Goal: Information Seeking & Learning: Learn about a topic

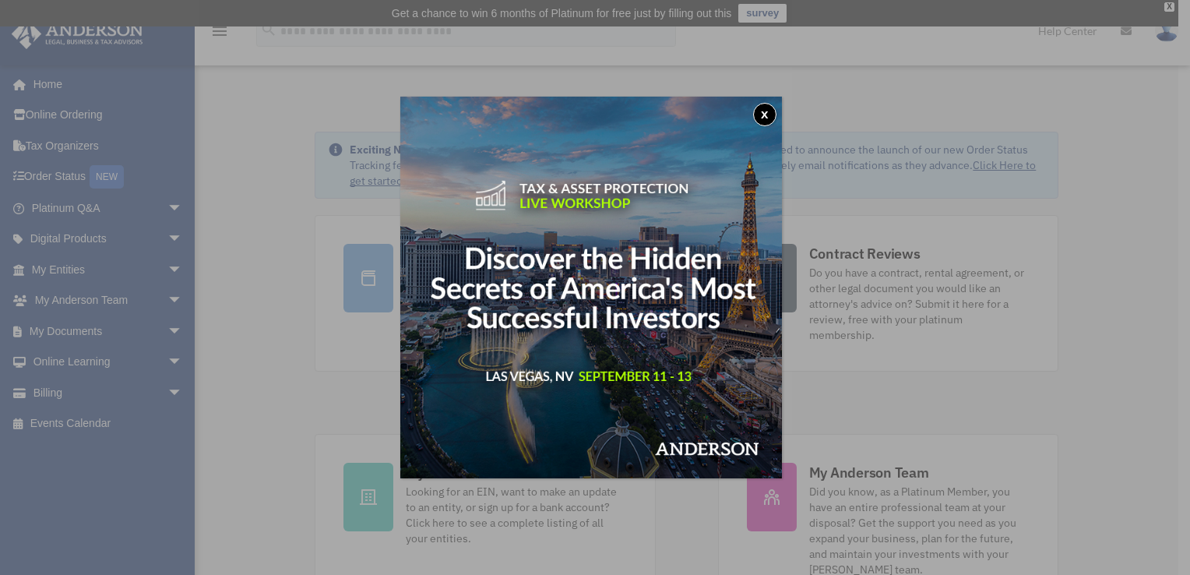
click at [772, 115] on button "x" at bounding box center [764, 114] width 23 height 23
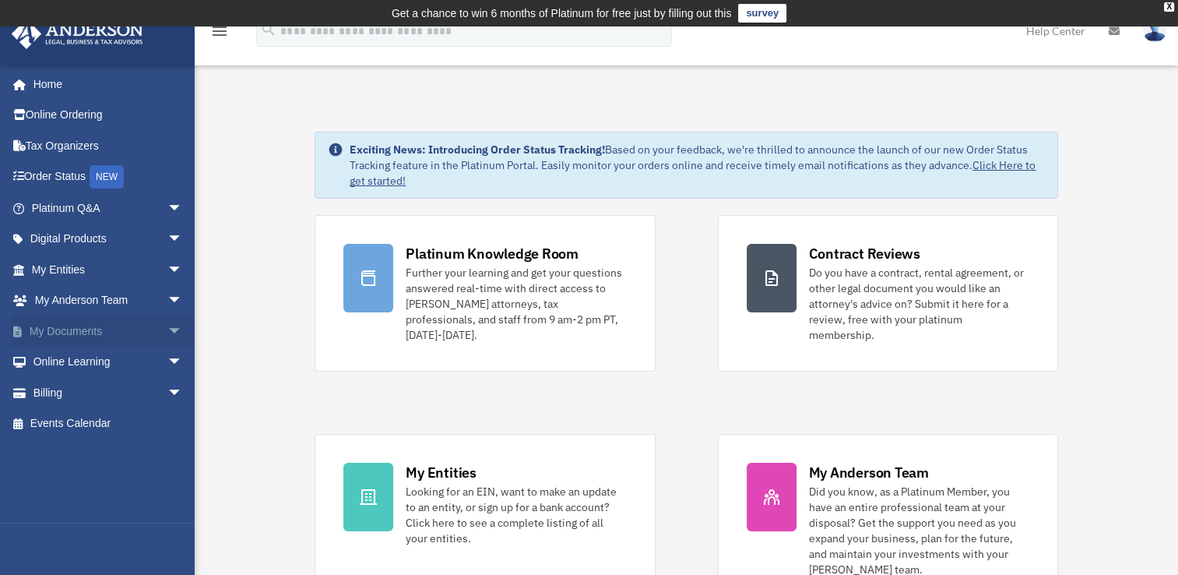
click at [169, 331] on span "arrow_drop_down" at bounding box center [182, 331] width 31 height 32
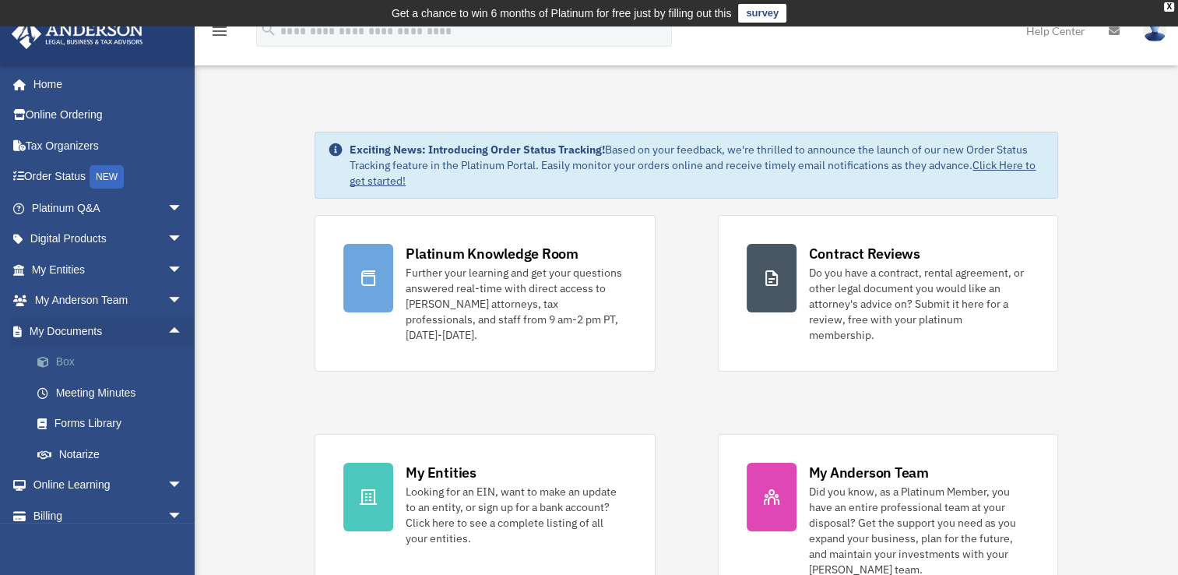
click at [75, 360] on link "Box" at bounding box center [114, 362] width 185 height 31
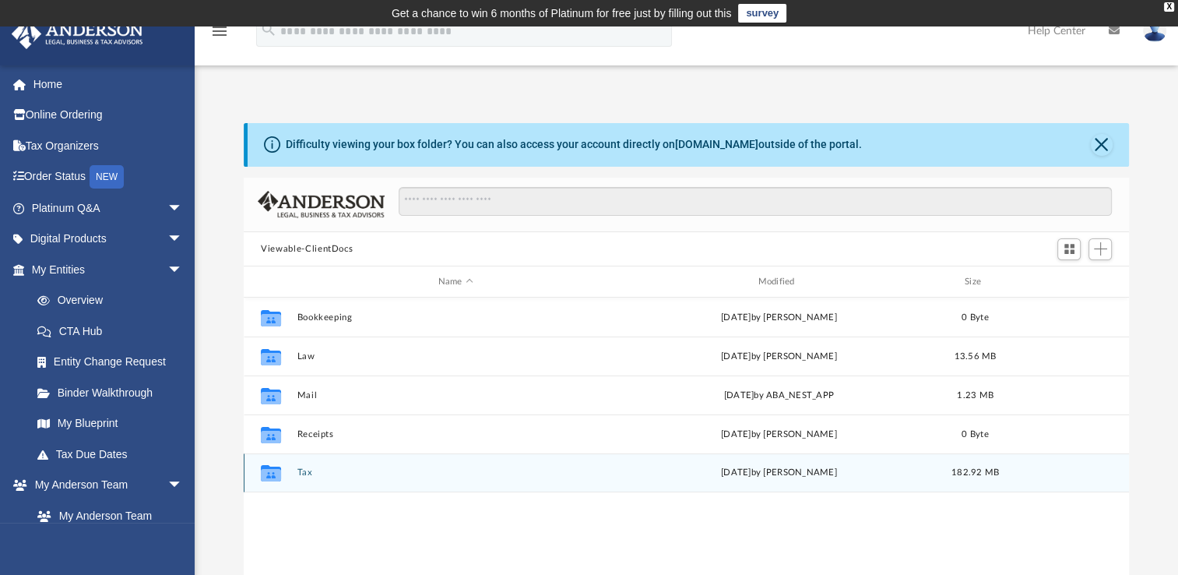
scroll to position [342, 872]
click at [303, 475] on button "Tax" at bounding box center [455, 472] width 317 height 10
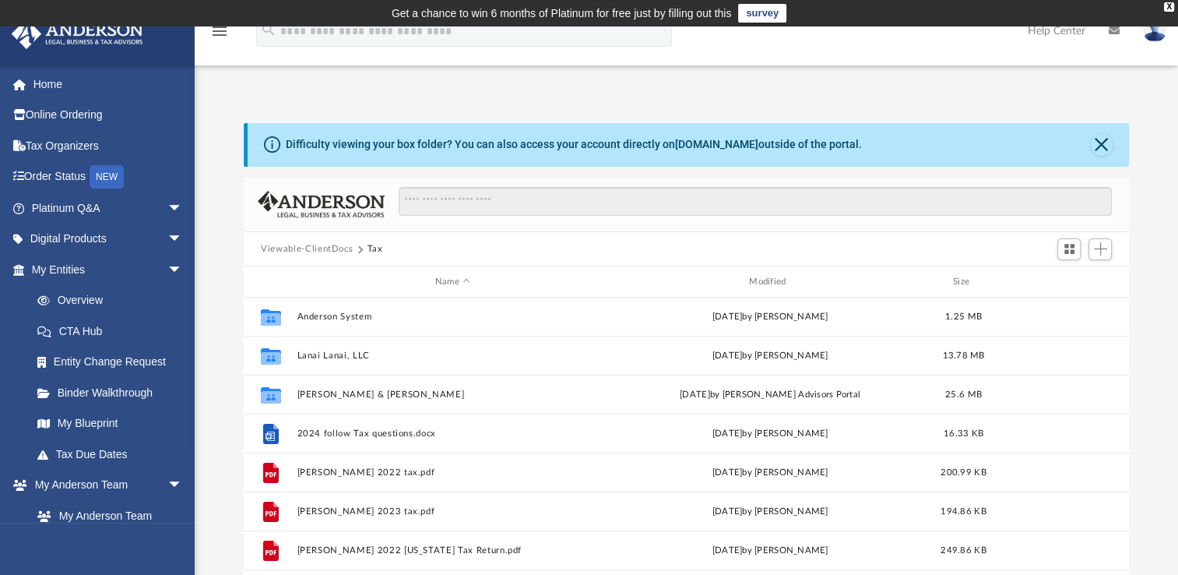
scroll to position [0, 0]
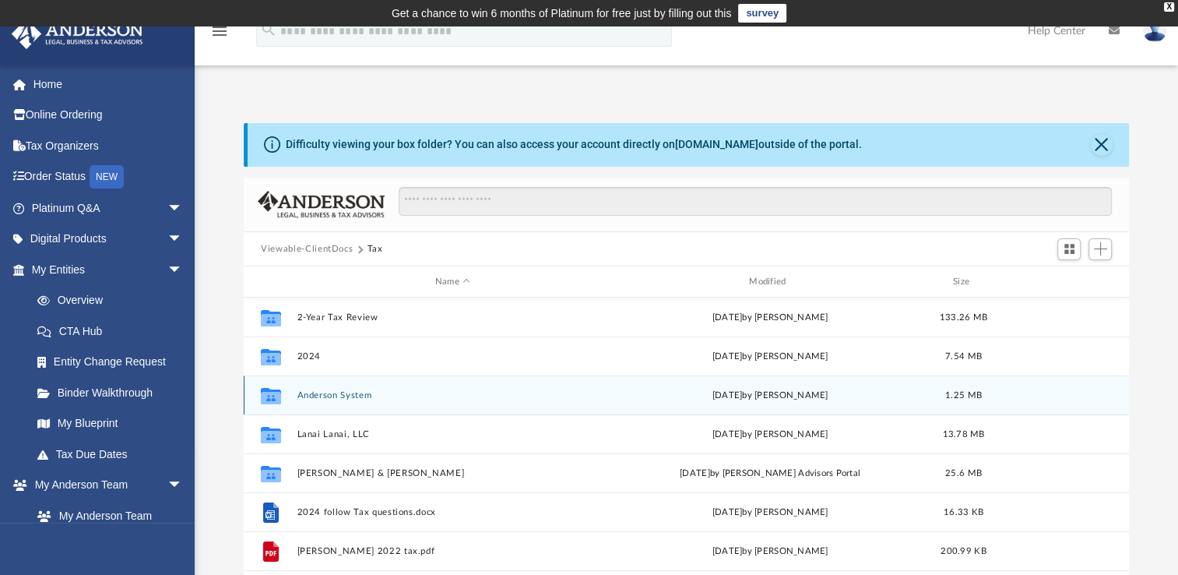
click at [364, 390] on button "Anderson System" at bounding box center [452, 395] width 311 height 10
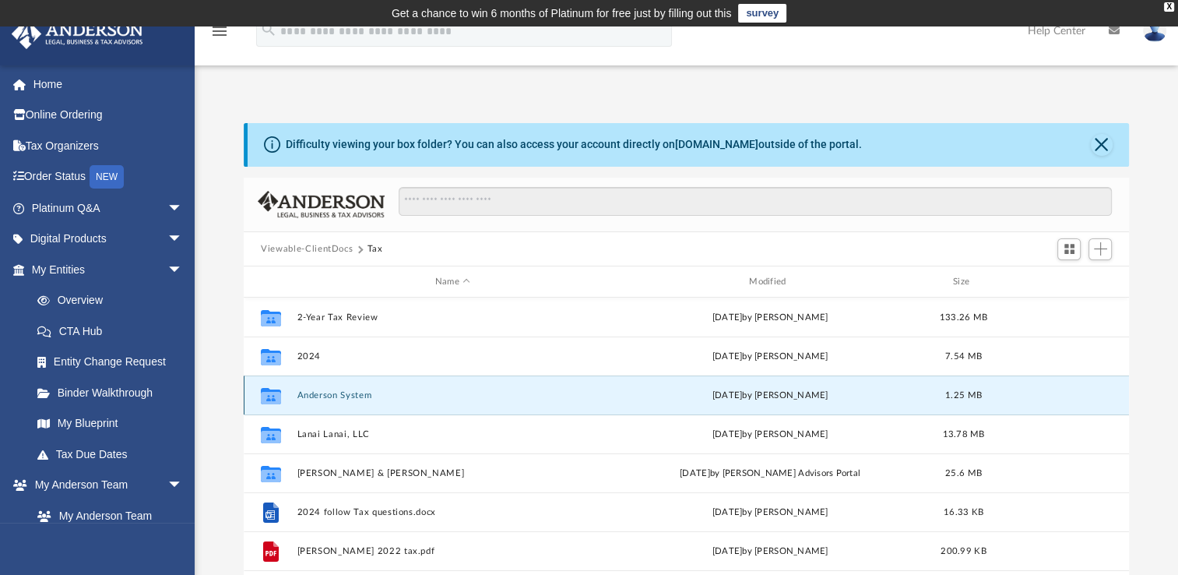
click at [364, 390] on button "Anderson System" at bounding box center [452, 395] width 311 height 10
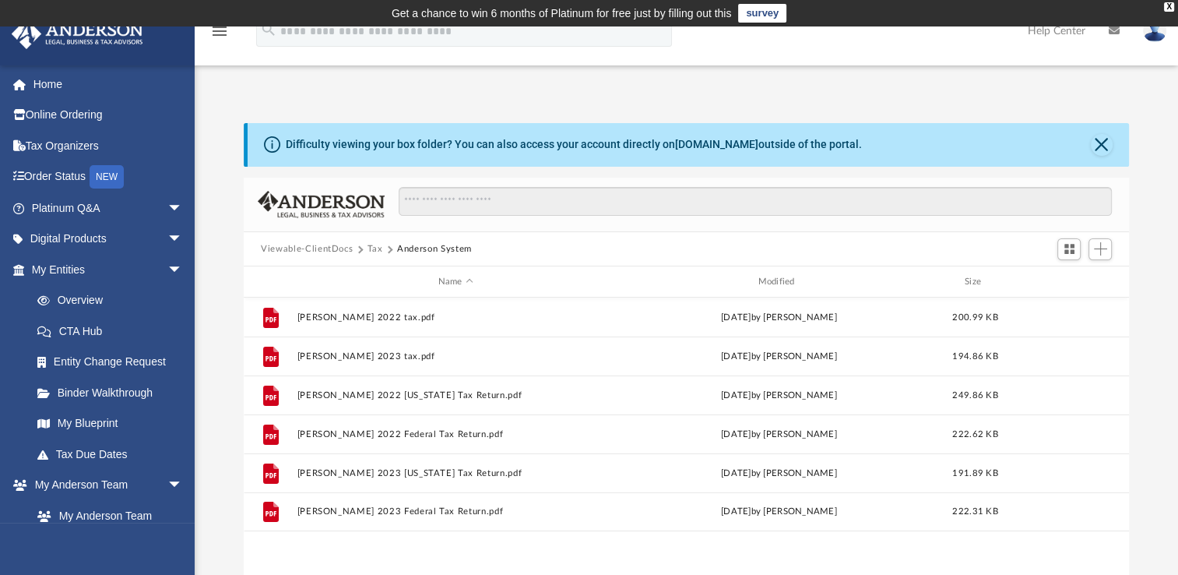
click at [303, 248] on button "Viewable-ClientDocs" at bounding box center [307, 249] width 92 height 14
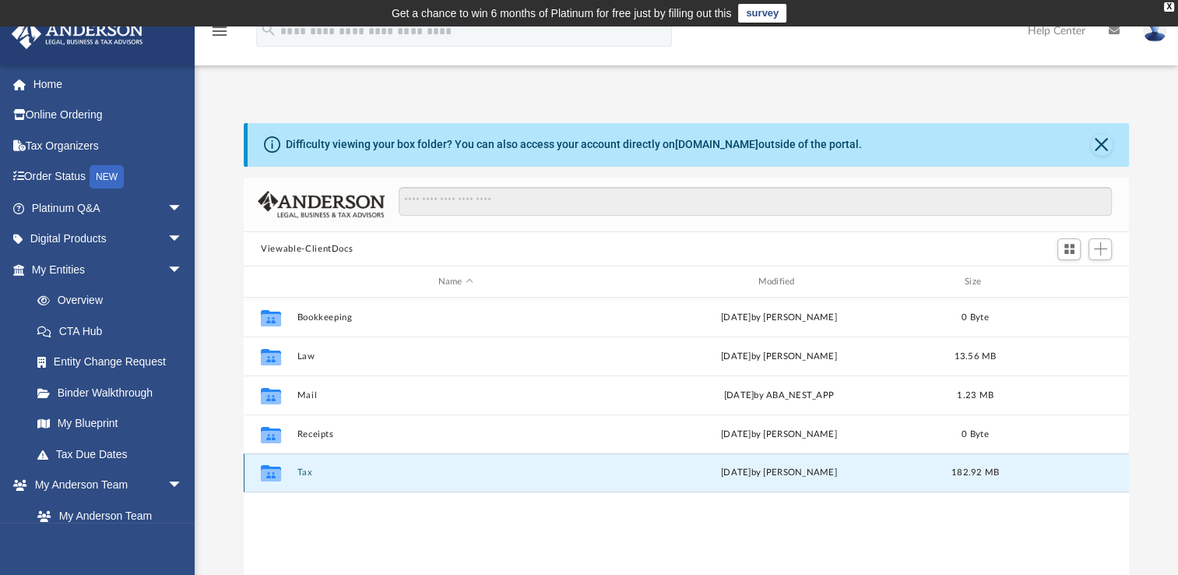
click at [305, 470] on button "Tax" at bounding box center [455, 472] width 317 height 10
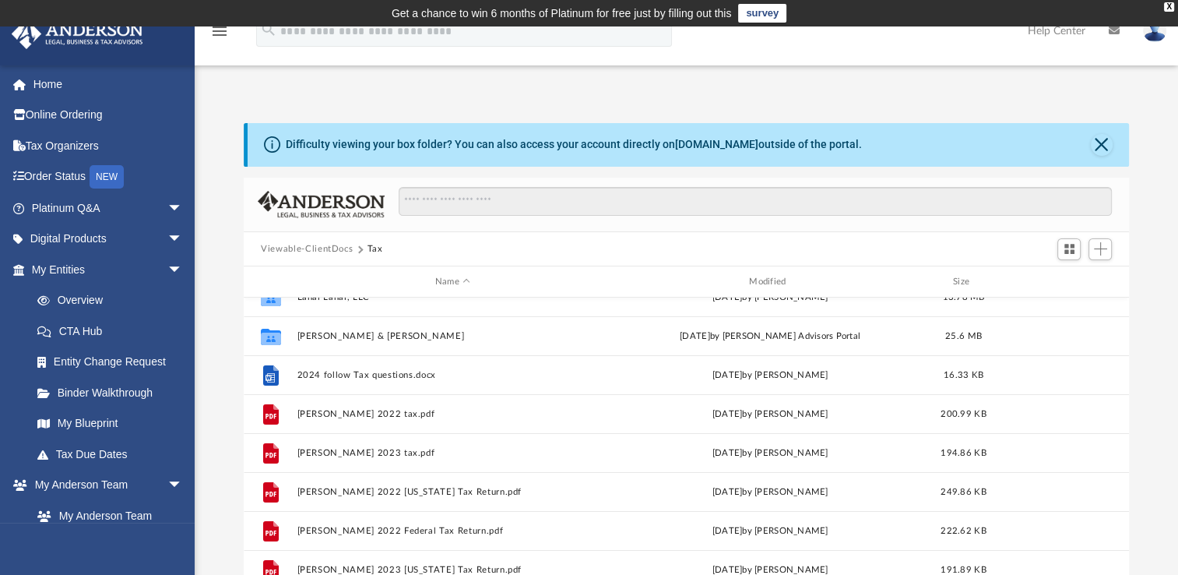
scroll to position [144, 0]
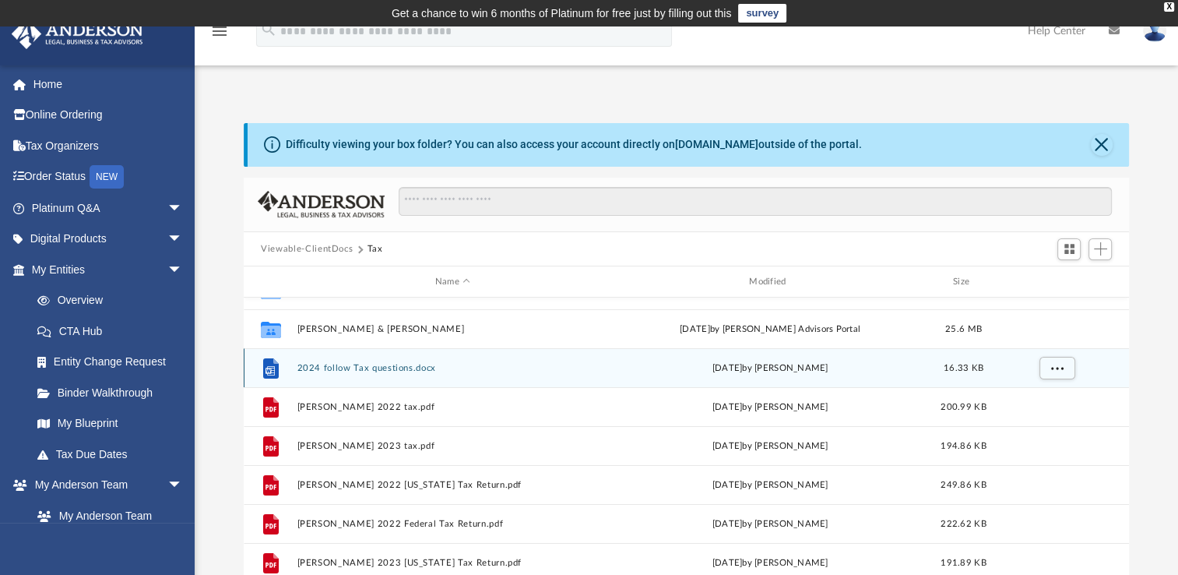
click at [395, 366] on button "2024 follow Tax questions.docx" at bounding box center [452, 368] width 311 height 10
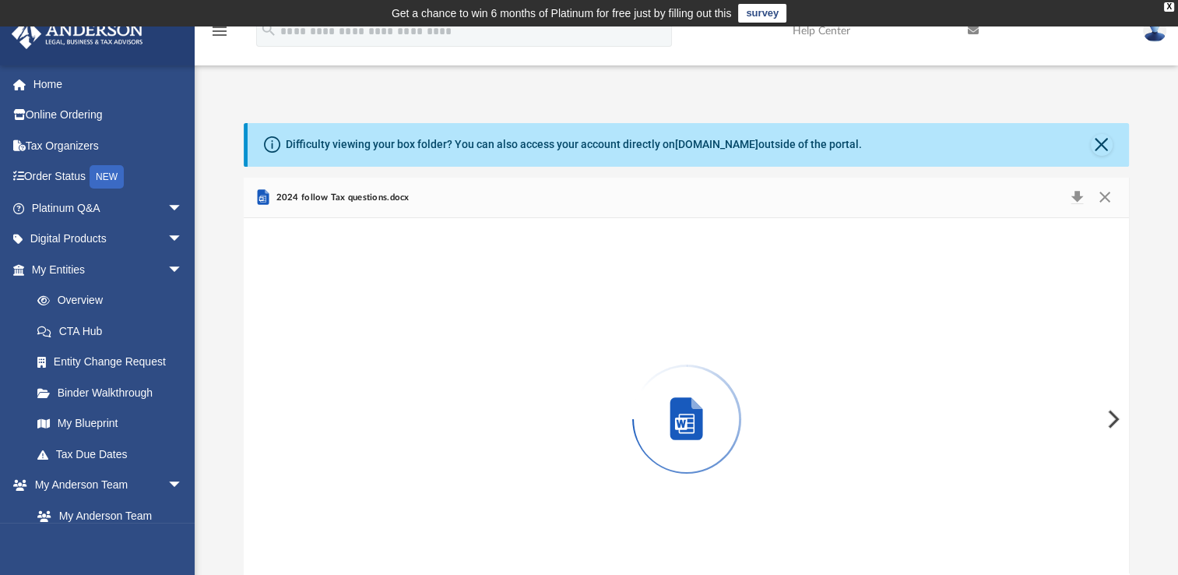
scroll to position [44, 0]
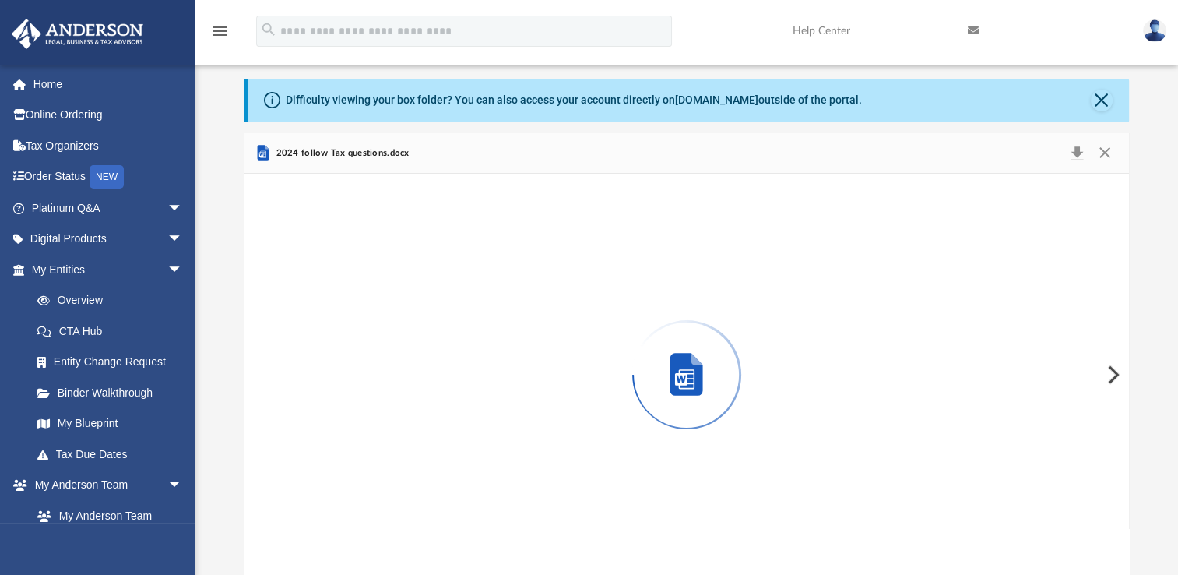
click at [395, 366] on div "Preview" at bounding box center [686, 375] width 885 height 402
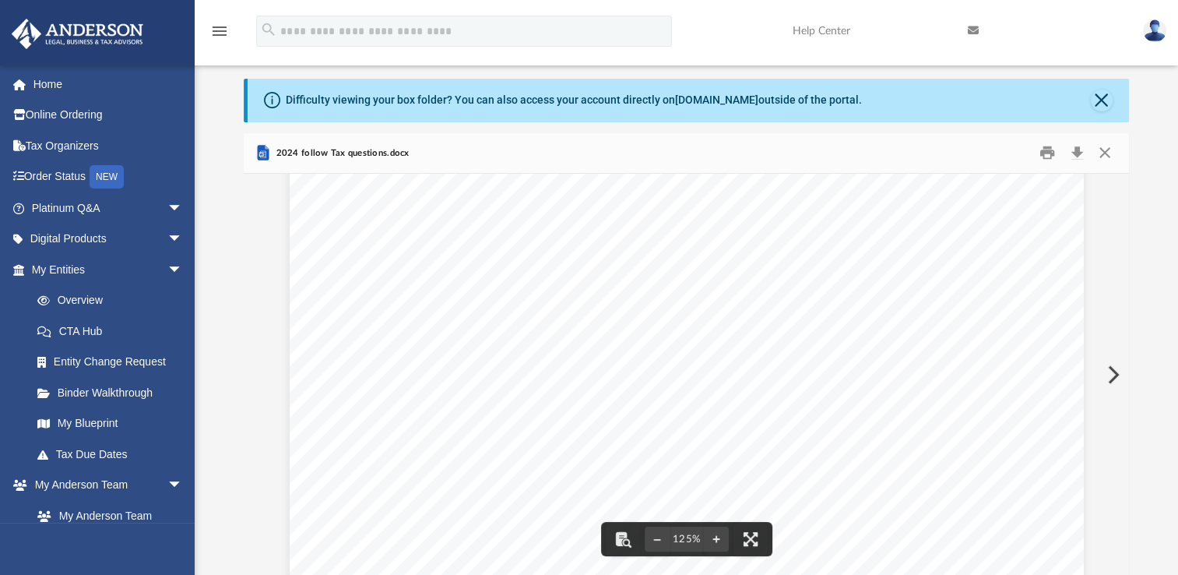
scroll to position [0, 0]
click at [1103, 161] on button "Close" at bounding box center [1104, 153] width 28 height 24
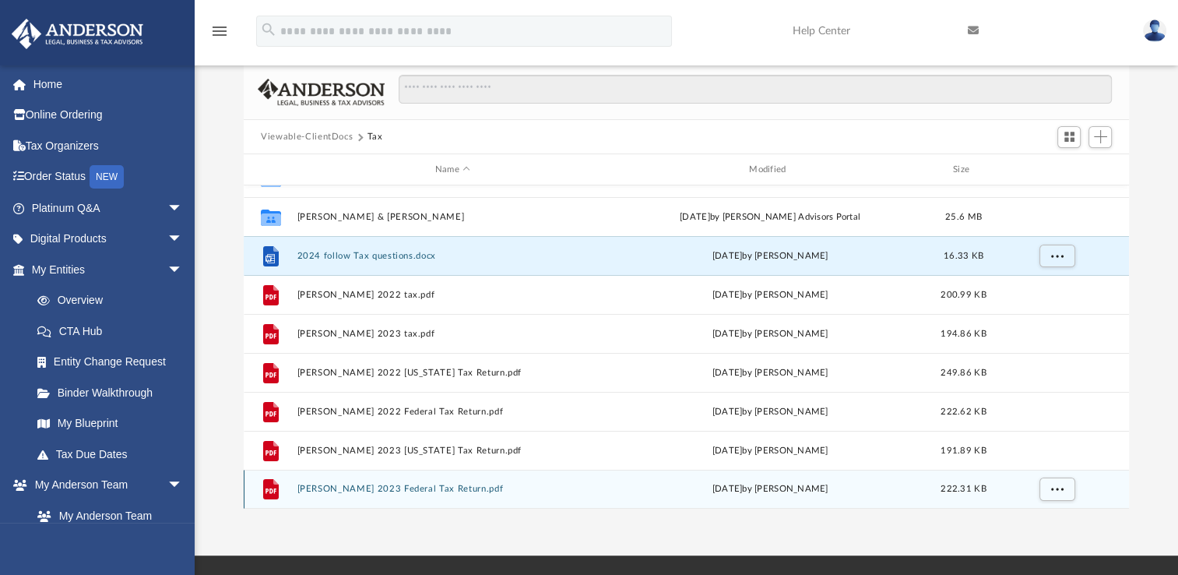
scroll to position [200, 0]
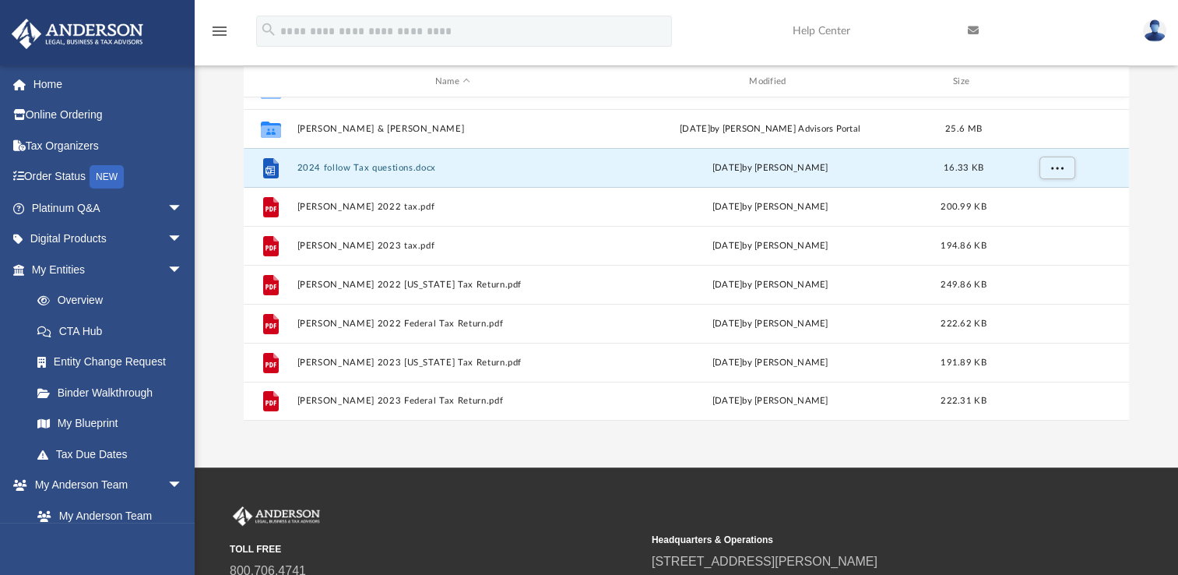
click at [420, 436] on div "App stnguyen93611@gmail.com Sign Out stnguyen93611@gmail.com Home Online Orderi…" at bounding box center [589, 146] width 1178 height 641
click at [100, 456] on link "Tax Due Dates" at bounding box center [114, 453] width 185 height 31
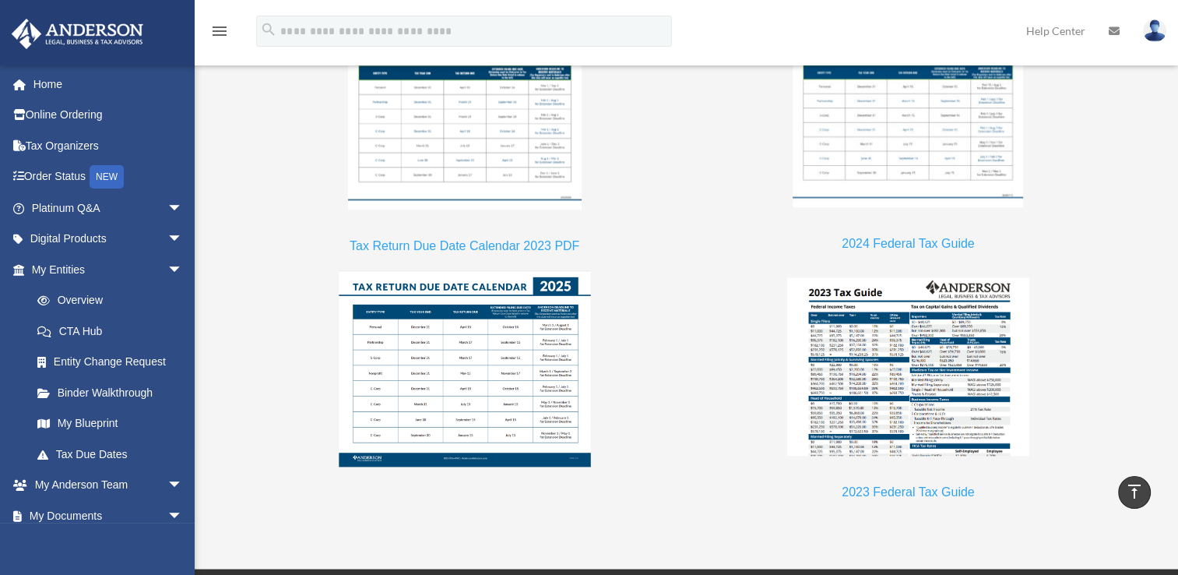
scroll to position [1480, 0]
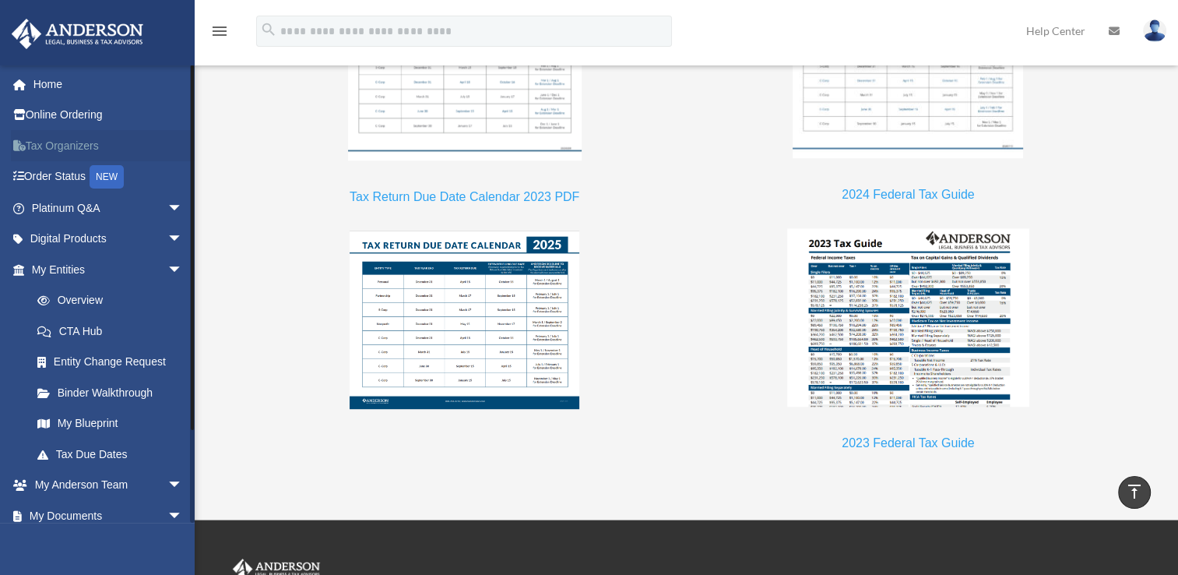
click at [47, 142] on link "Tax Organizers" at bounding box center [108, 145] width 195 height 31
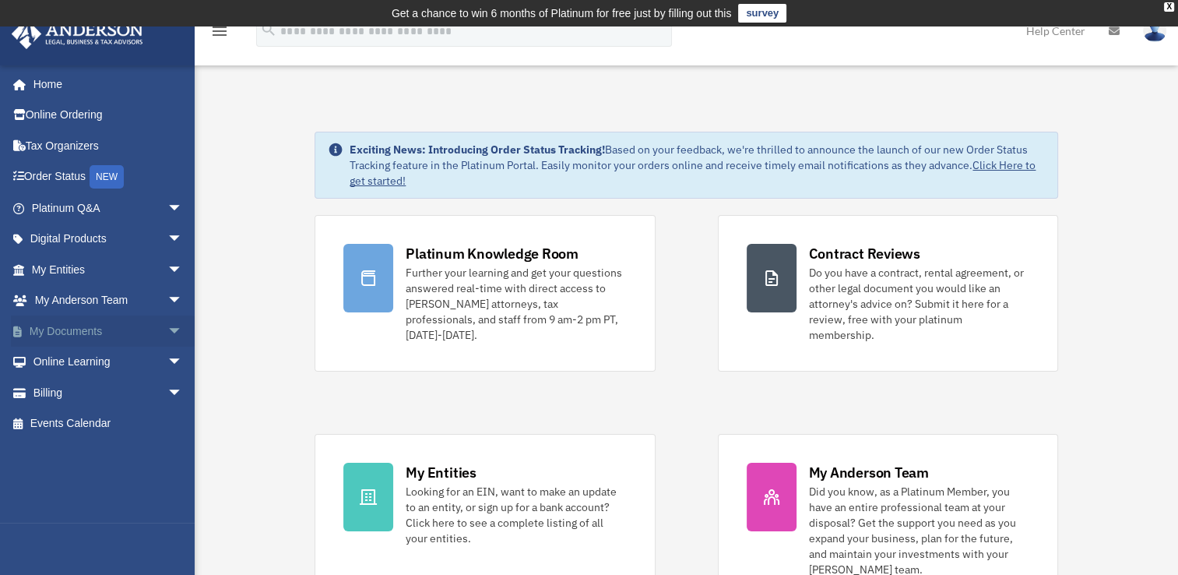
click at [167, 328] on span "arrow_drop_down" at bounding box center [182, 331] width 31 height 32
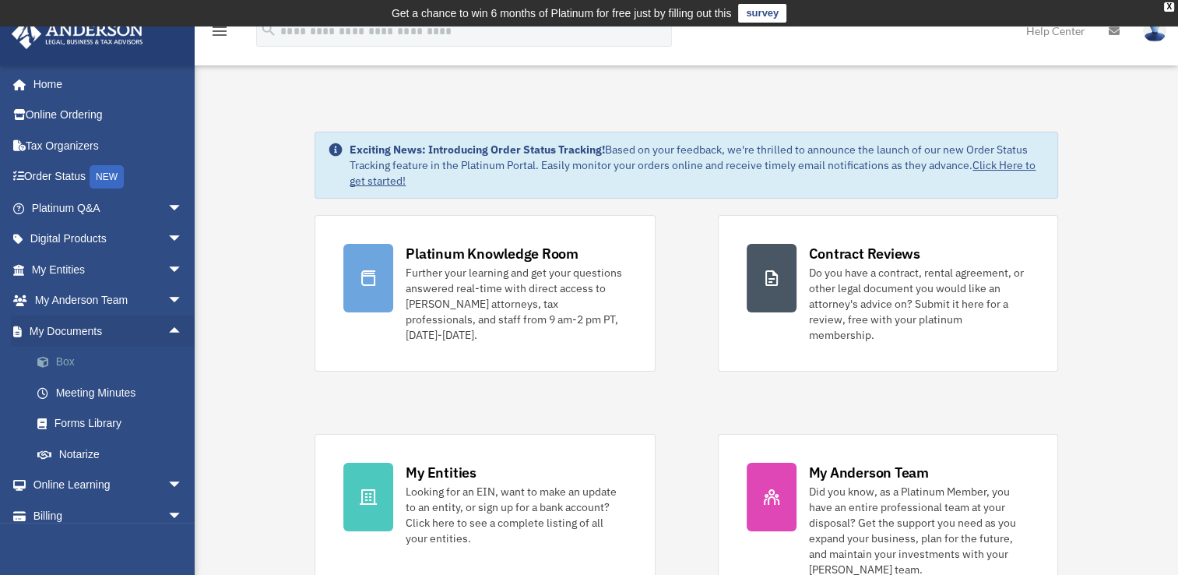
click at [71, 354] on link "Box" at bounding box center [114, 362] width 185 height 31
